Goal: Task Accomplishment & Management: Use online tool/utility

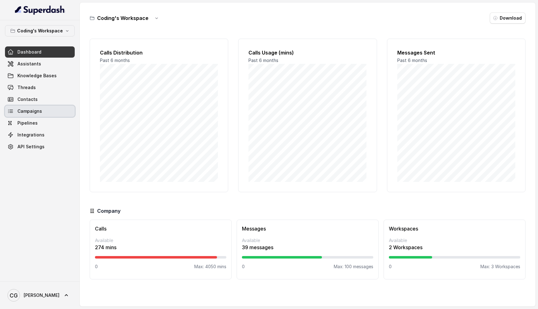
click at [29, 111] on span "Campaigns" at bounding box center [29, 111] width 25 height 6
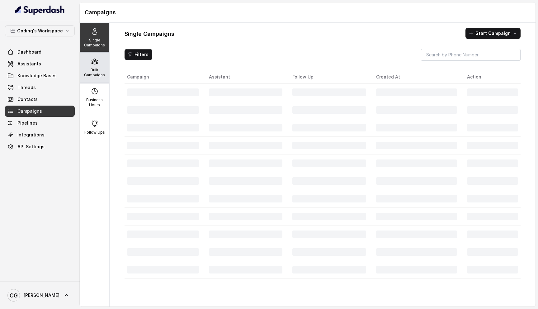
click at [97, 66] on div "Bulk Campaigns" at bounding box center [95, 68] width 30 height 30
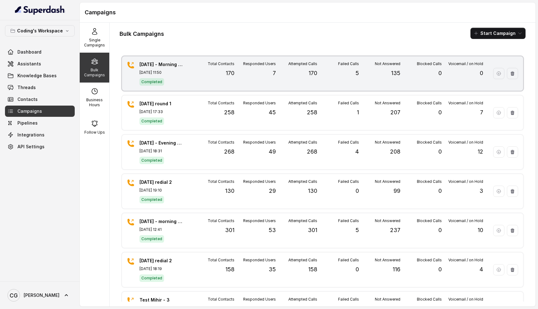
click at [200, 69] on div "Total Contacts 170" at bounding box center [213, 73] width 41 height 24
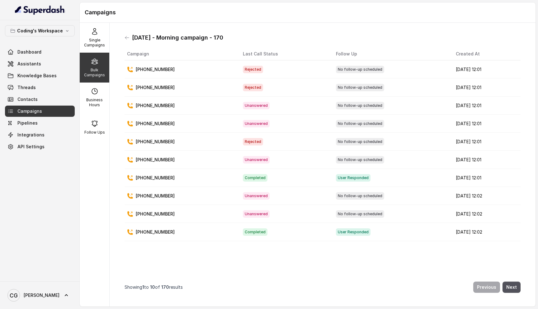
click at [94, 64] on icon at bounding box center [94, 61] width 7 height 7
